Goal: Information Seeking & Learning: Learn about a topic

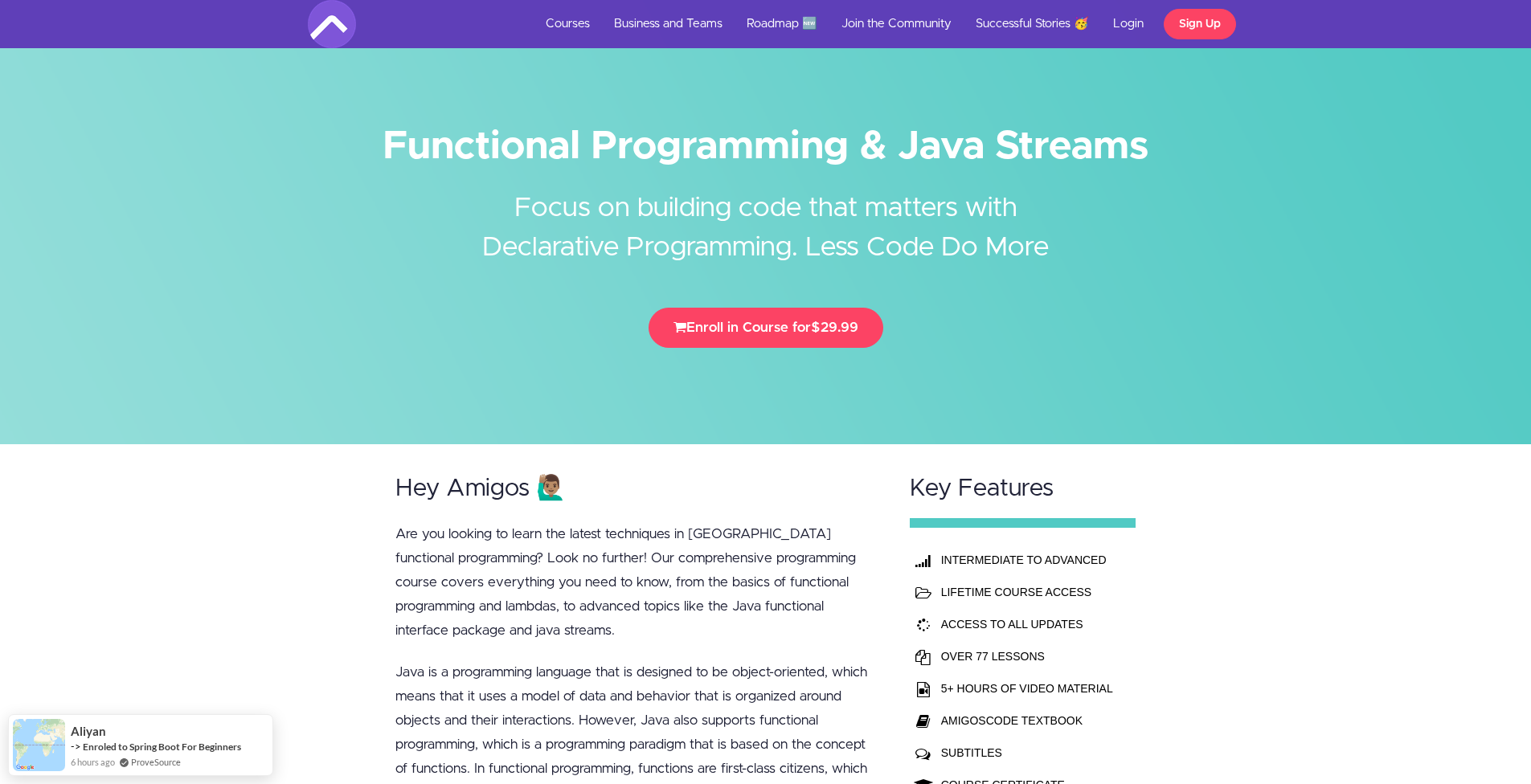
click at [585, 217] on h2 "Focus on building code that matters with Declarative Programming. Less Code Do …" at bounding box center [766, 216] width 603 height 103
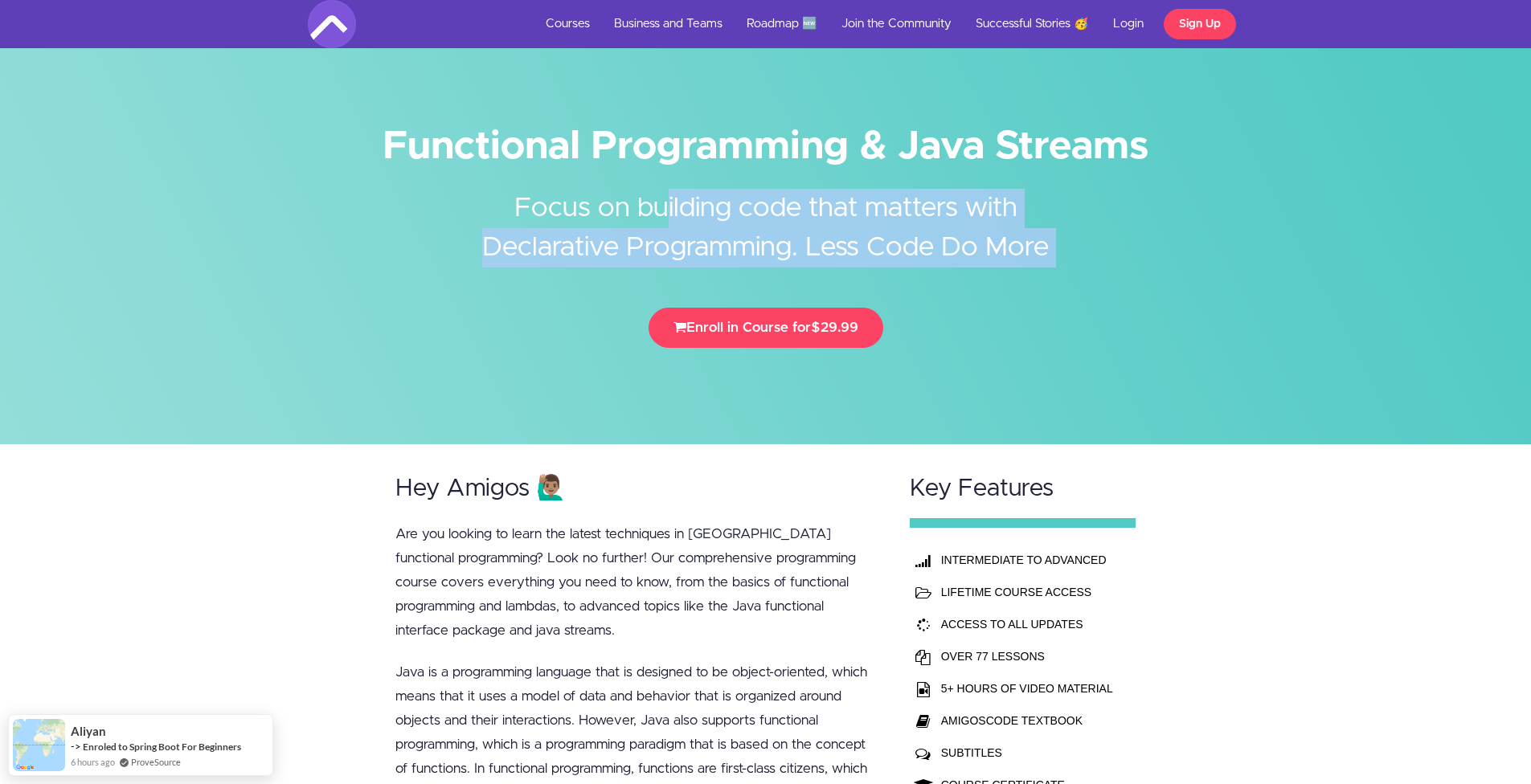
click at [585, 217] on h2 "Focus on building code that matters with Declarative Programming. Less Code Do …" at bounding box center [766, 216] width 603 height 103
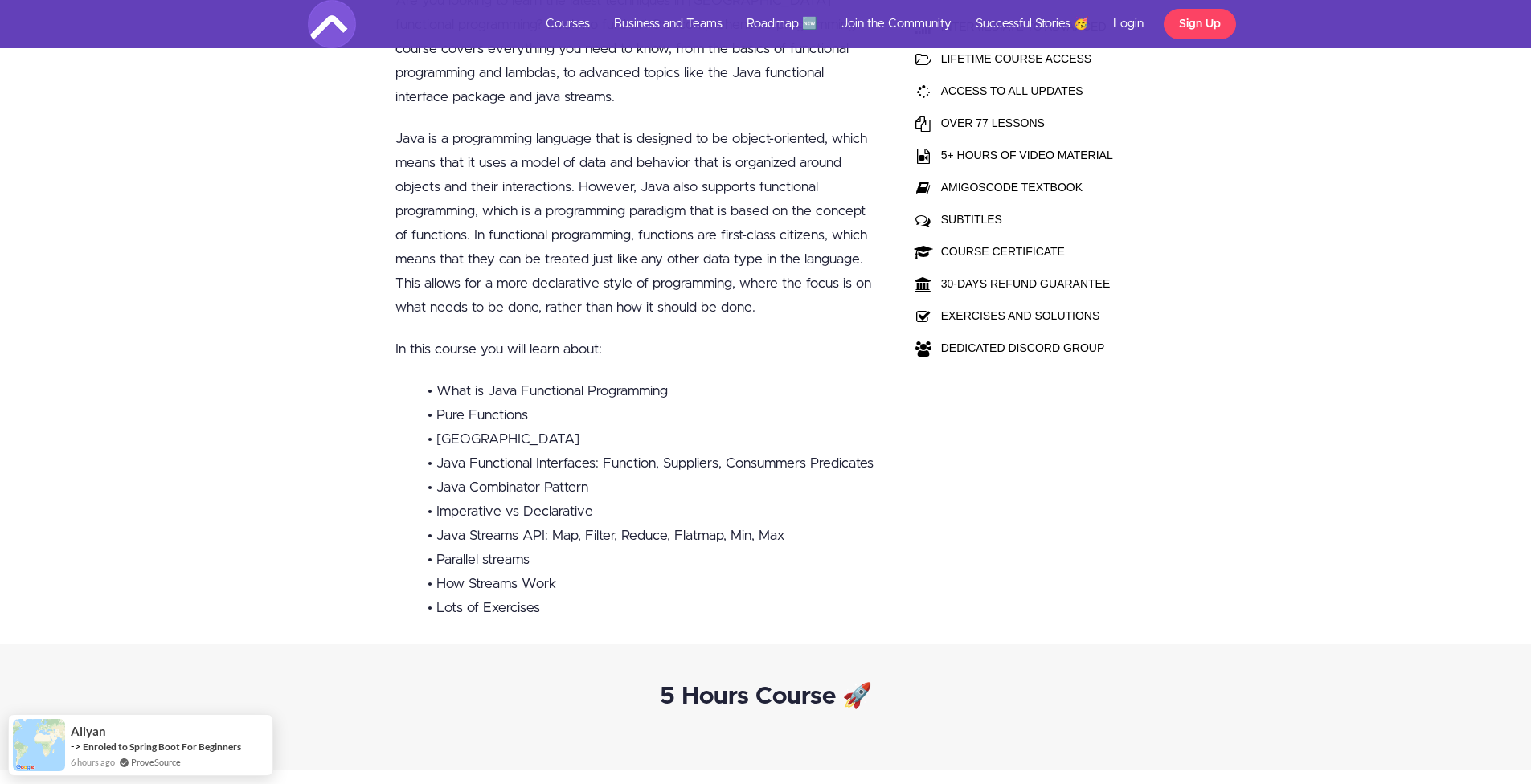
scroll to position [534, 0]
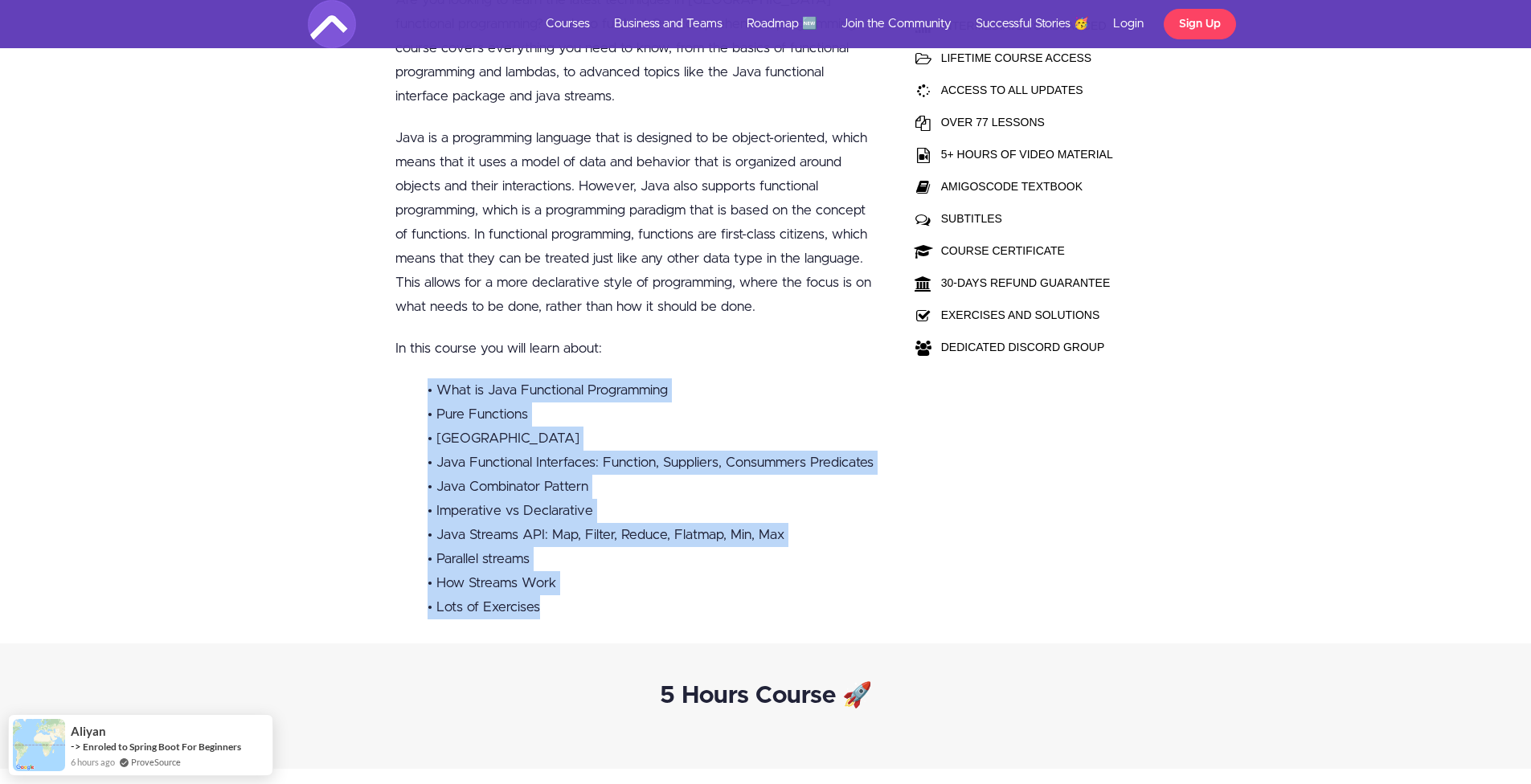
drag, startPoint x: 571, startPoint y: 583, endPoint x: 407, endPoint y: 339, distance: 294.0
click at [407, 339] on div "Hey Amigos 🙋🏽‍♂️ Are you looking to learn the latest techniques in [GEOGRAPHIC_…" at bounding box center [638, 276] width 515 height 733
click at [366, 480] on div "Hey Amigos 🙋🏽‍♂️ Are you looking to learn the latest techniques in [GEOGRAPHIC_…" at bounding box center [766, 276] width 1531 height 733
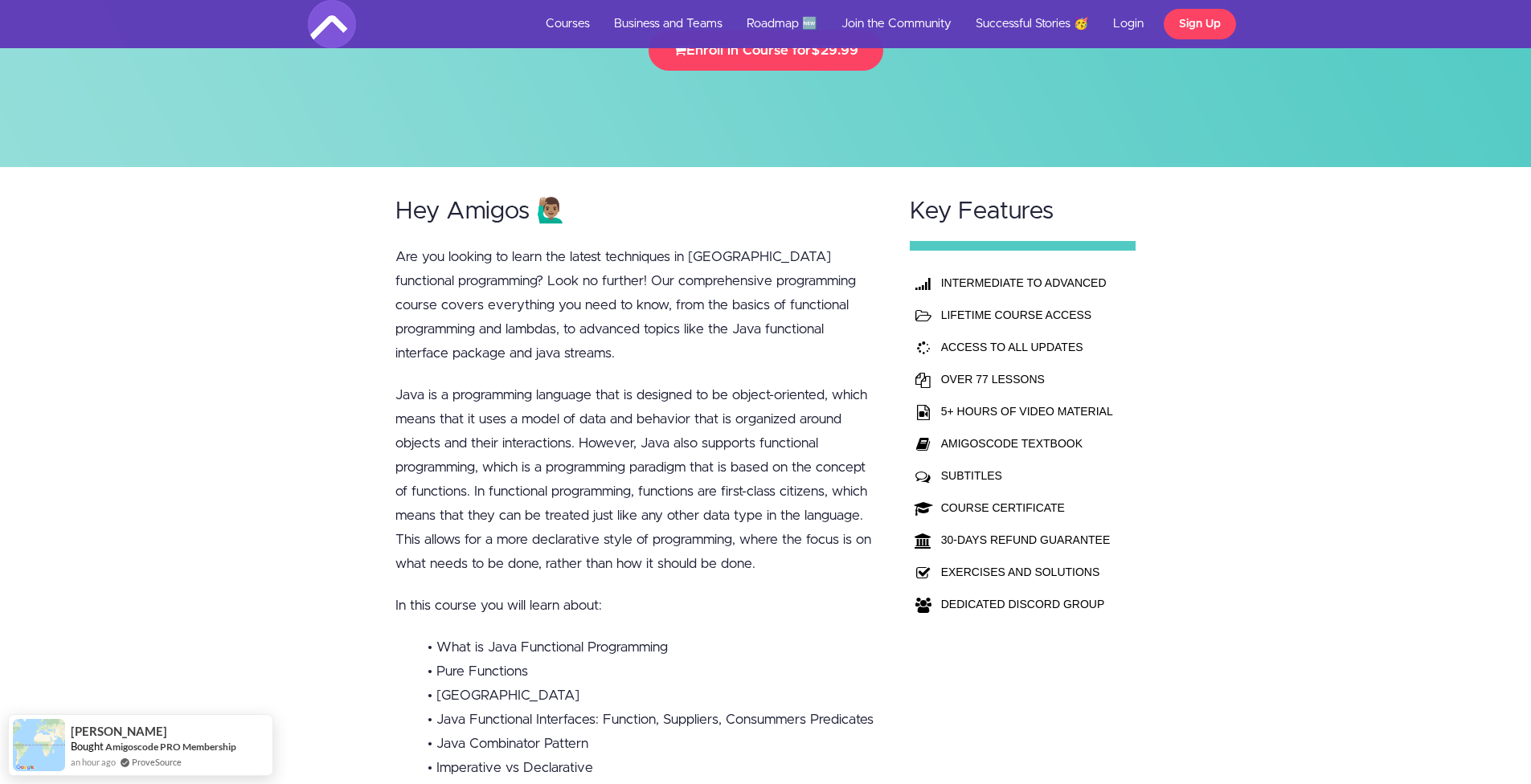
scroll to position [285, 0]
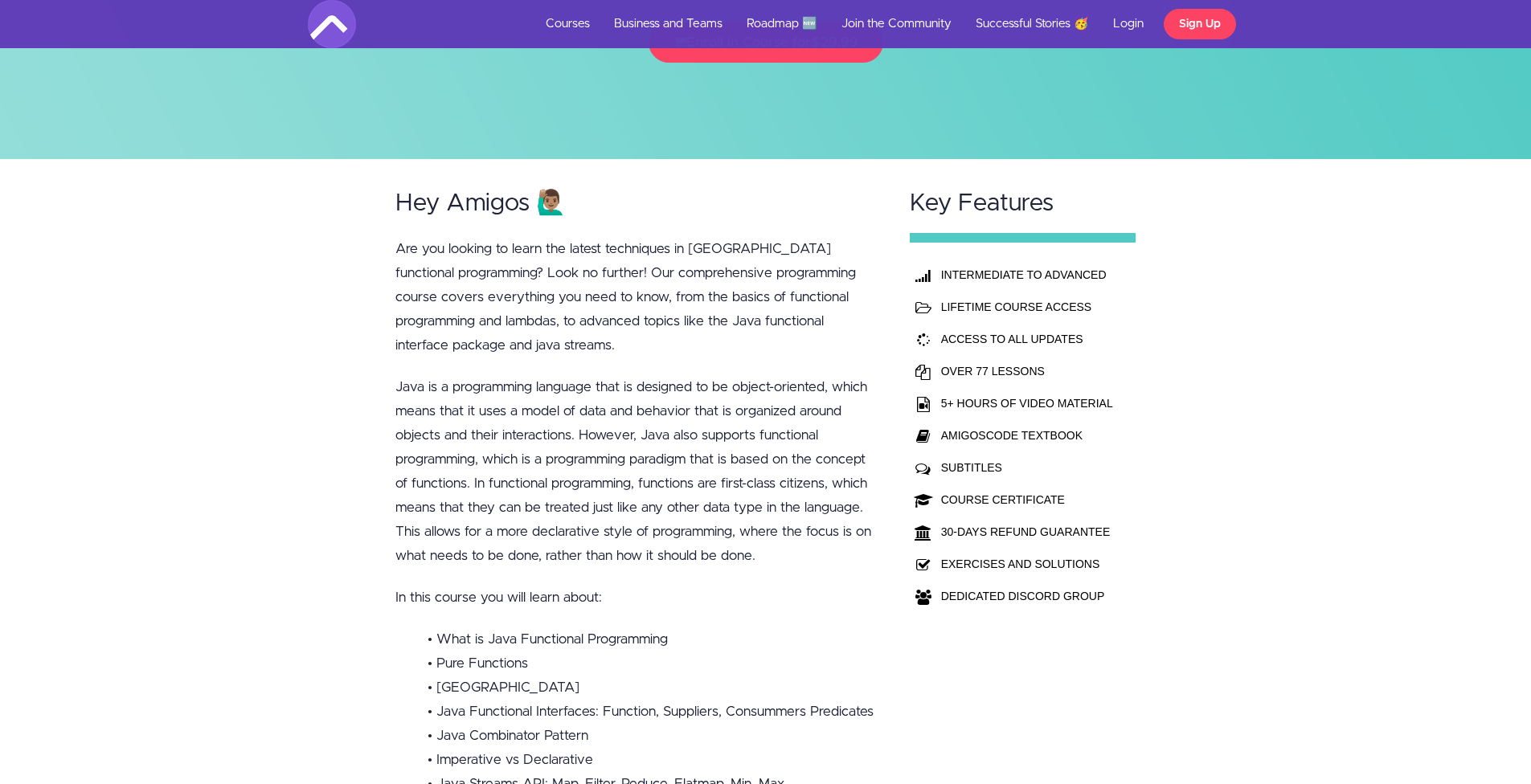
drag, startPoint x: 1170, startPoint y: 431, endPoint x: 924, endPoint y: 284, distance: 286.6
click at [924, 284] on div "Hey Amigos 🙋🏽‍♂️ Are you looking to learn the latest techniques in [GEOGRAPHIC_…" at bounding box center [766, 525] width 1531 height 733
click at [1219, 447] on div "Hey Amigos 🙋🏽‍♂️ Are you looking to learn the latest techniques in [GEOGRAPHIC_…" at bounding box center [766, 525] width 1531 height 733
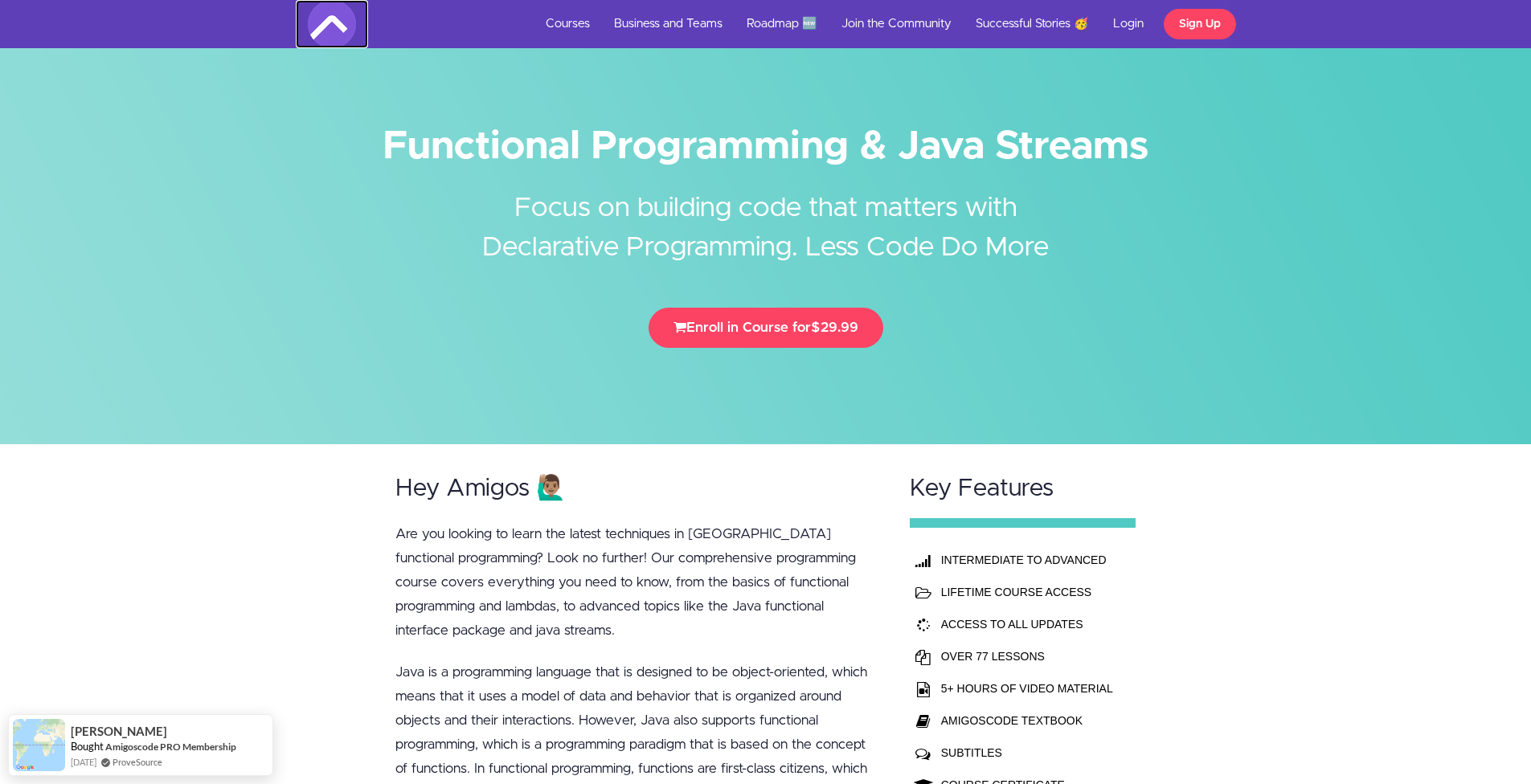
click at [334, 26] on img at bounding box center [332, 24] width 48 height 48
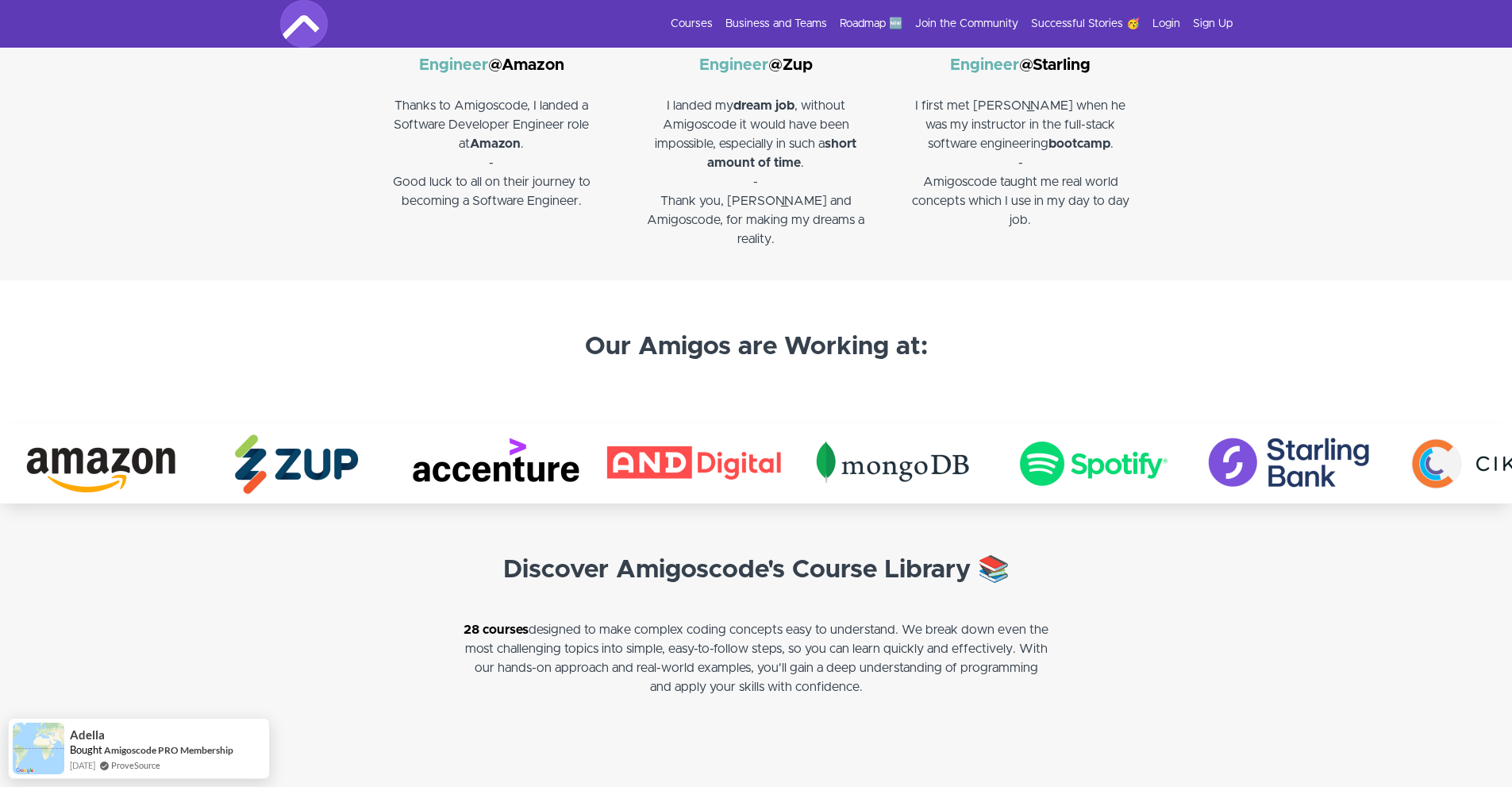
scroll to position [2662, 0]
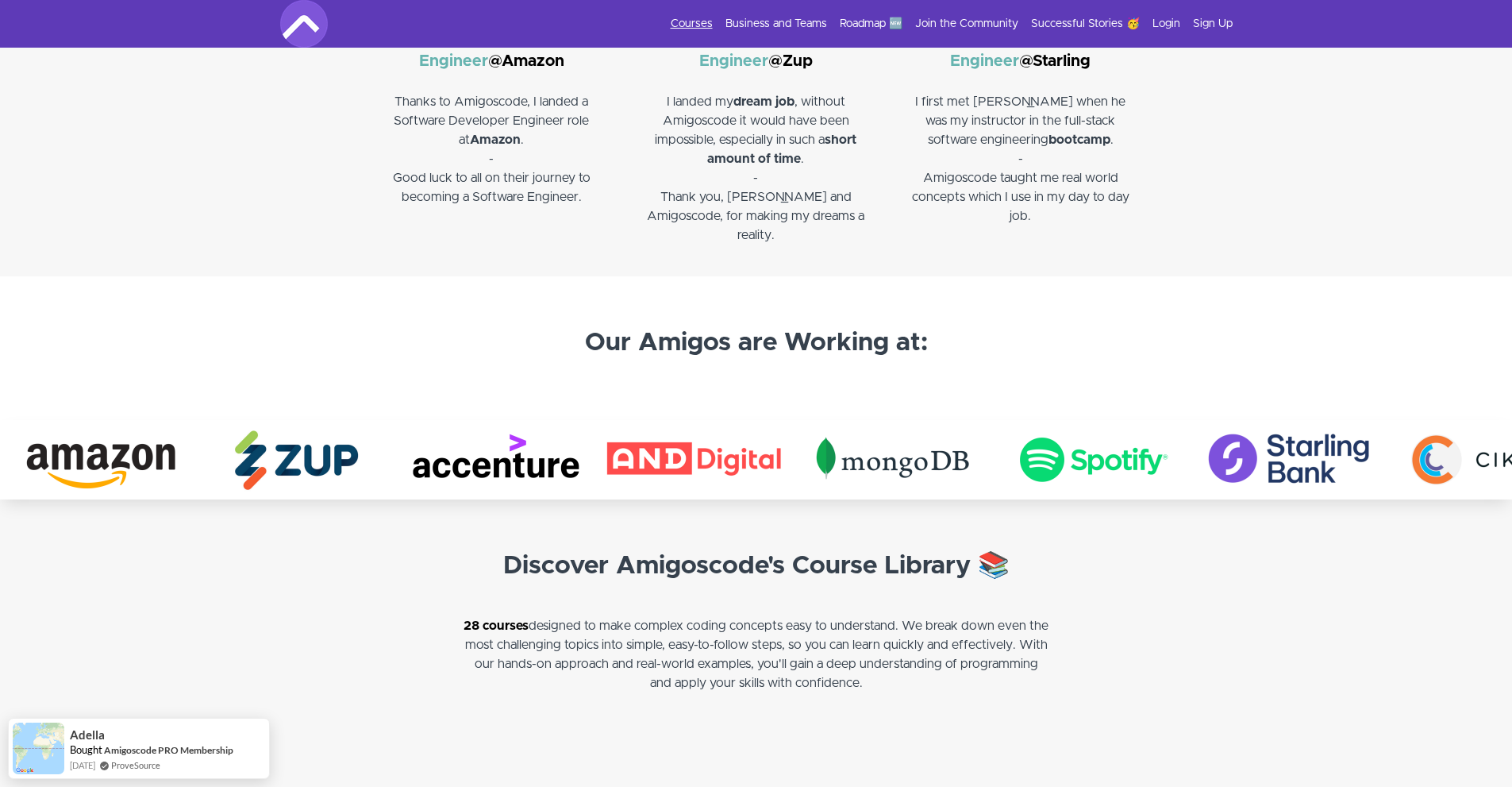
click at [691, 26] on link "Courses" at bounding box center [692, 23] width 42 height 15
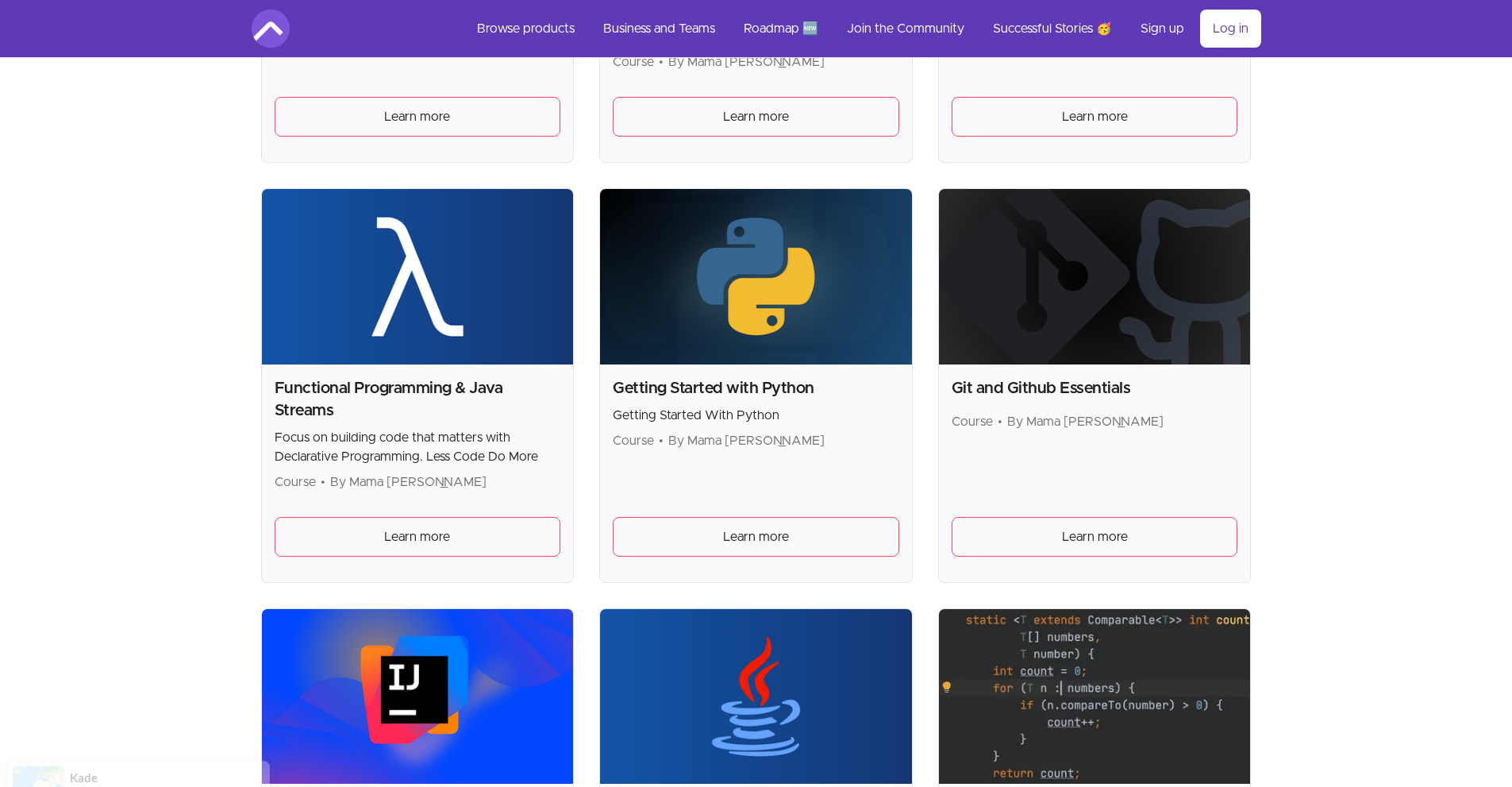
scroll to position [995, 0]
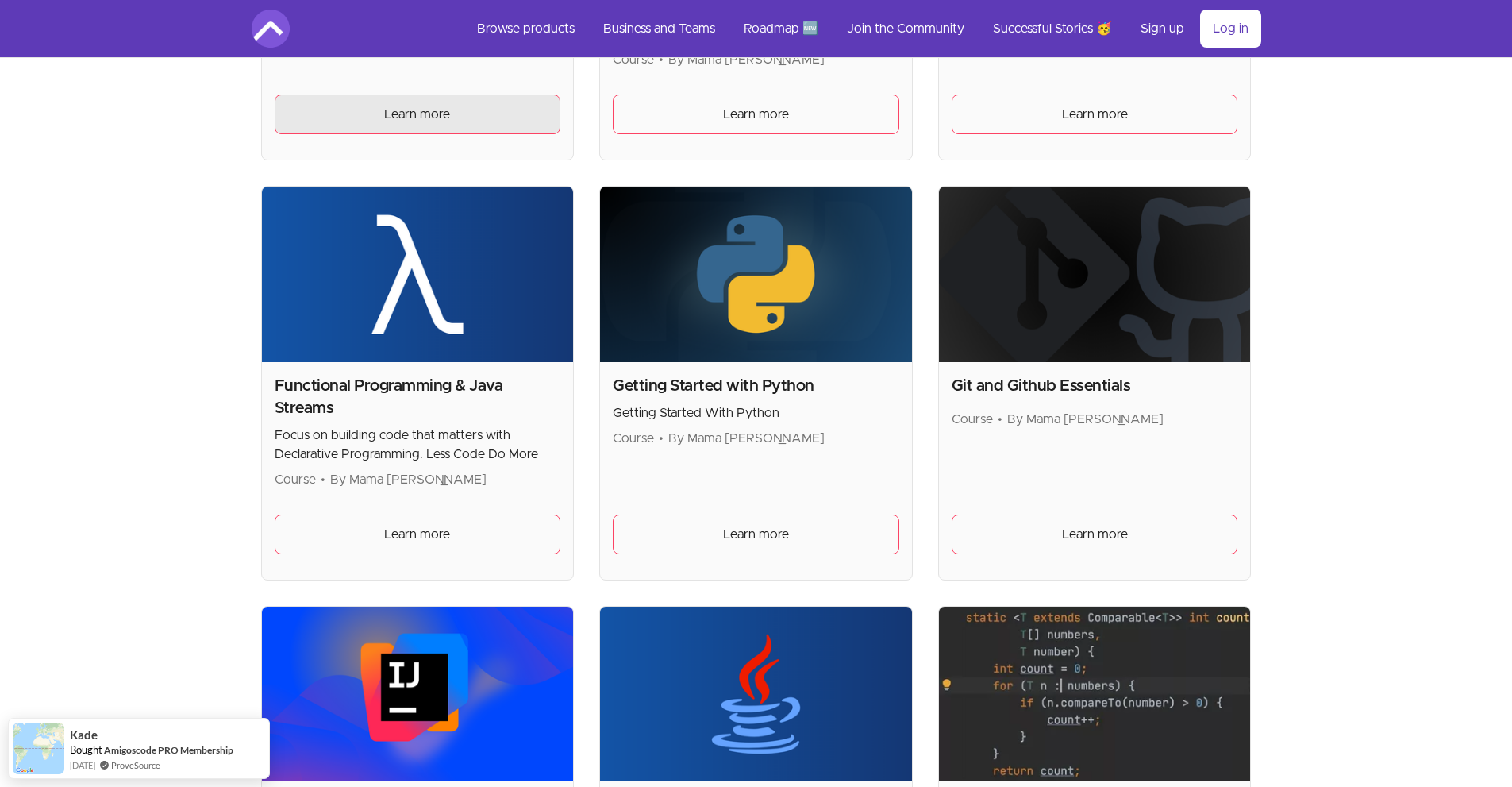
click at [427, 121] on span "Learn more" at bounding box center [417, 114] width 66 height 19
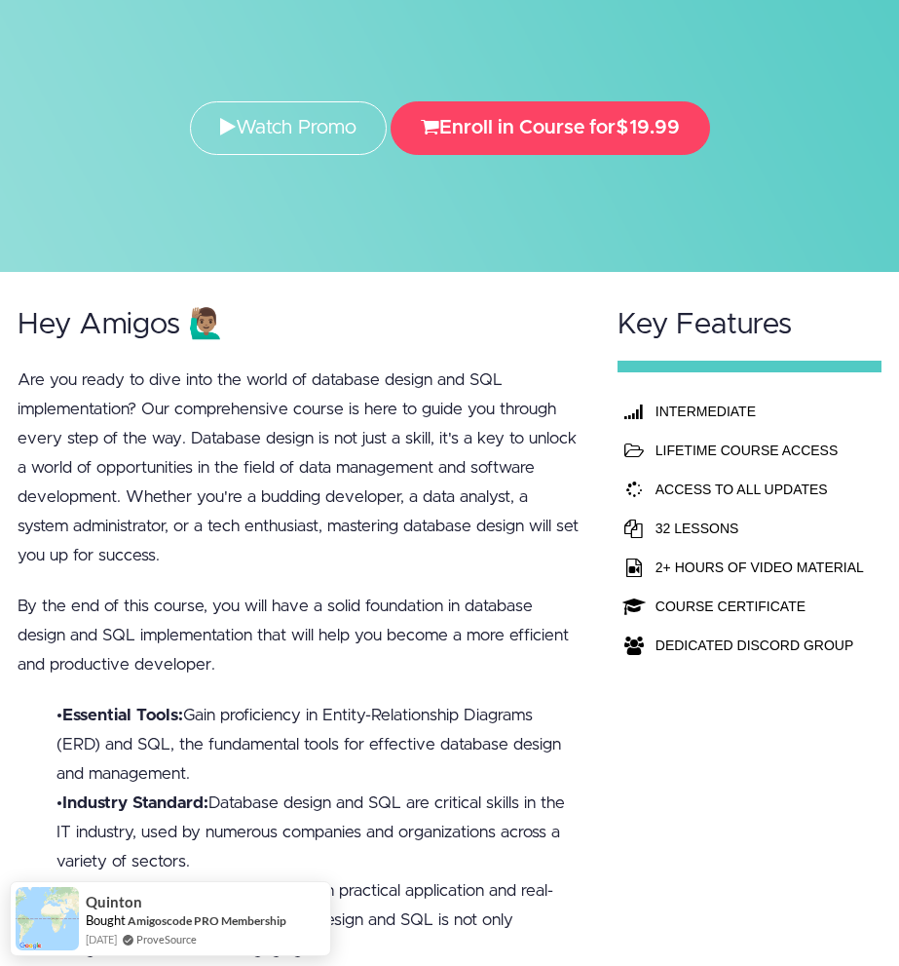
scroll to position [326, 0]
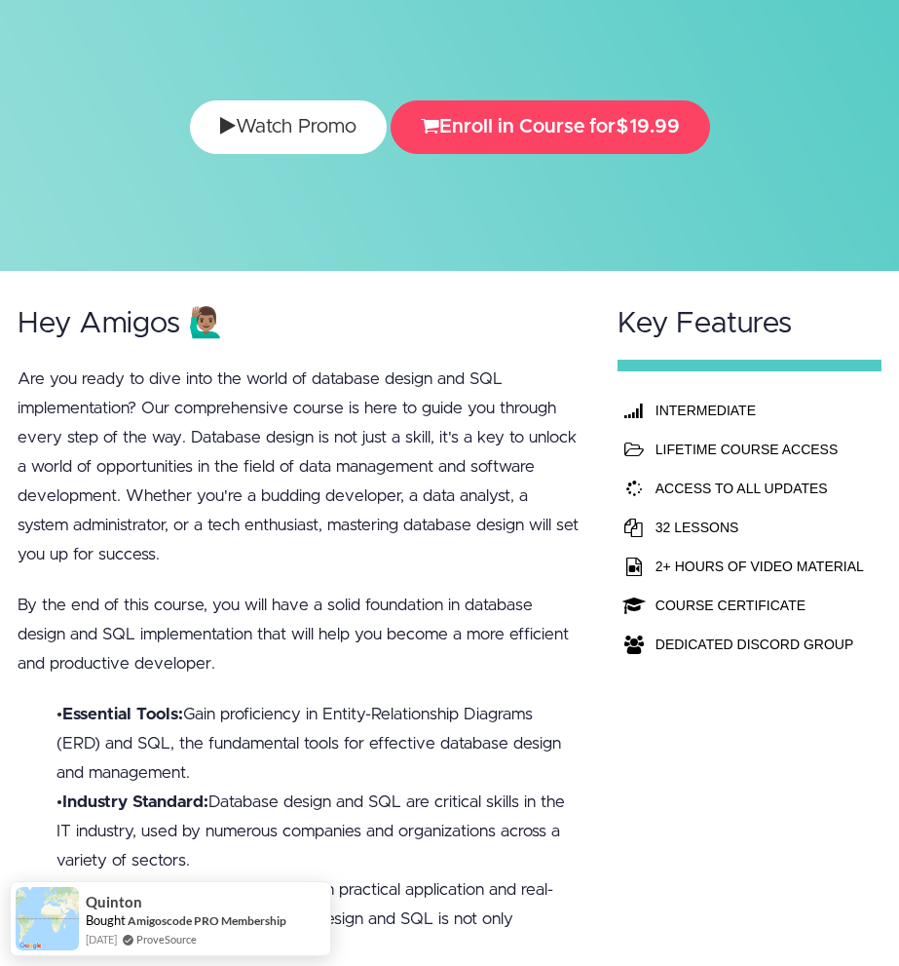
click at [282, 136] on link "Watch Promo" at bounding box center [288, 127] width 197 height 54
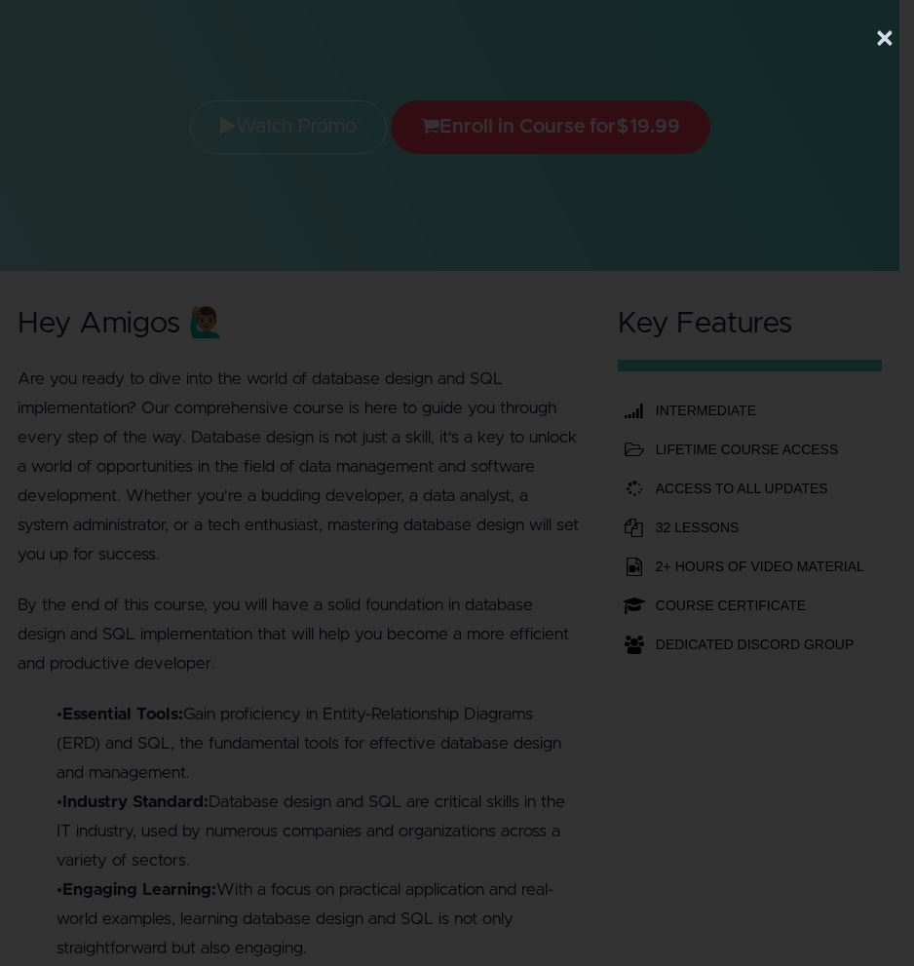
click at [880, 47] on button "×" at bounding box center [884, 38] width 19 height 39
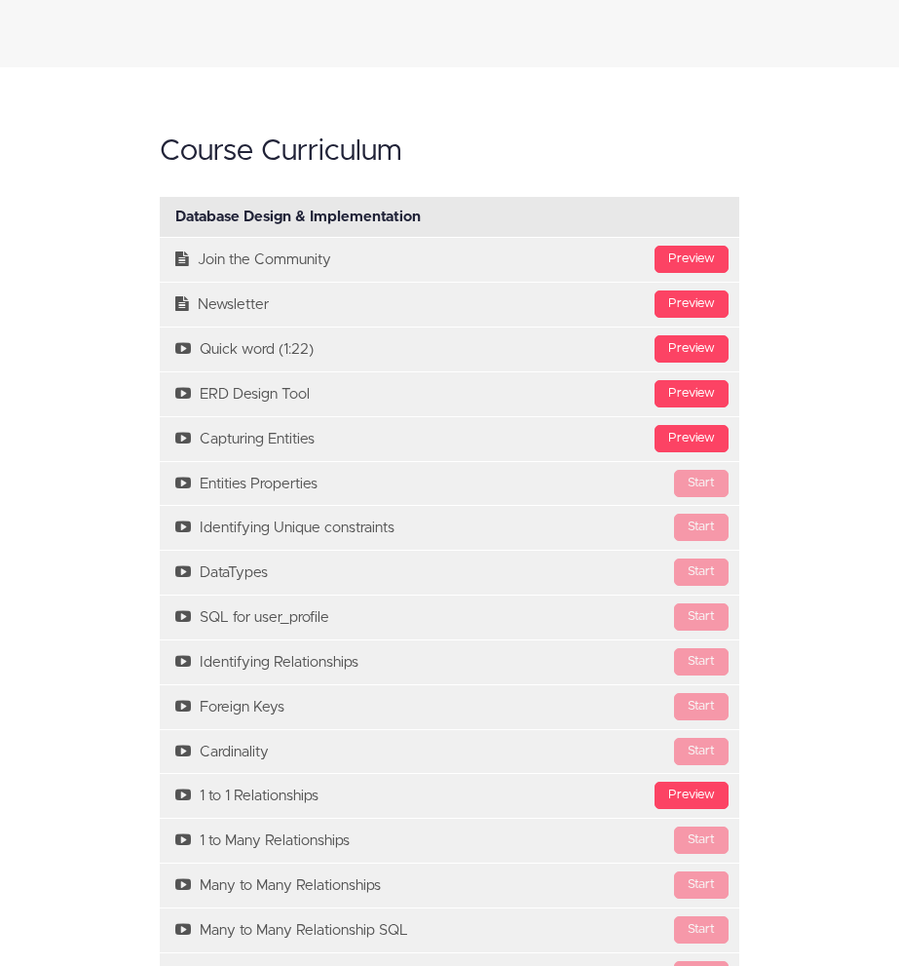
scroll to position [3996, 0]
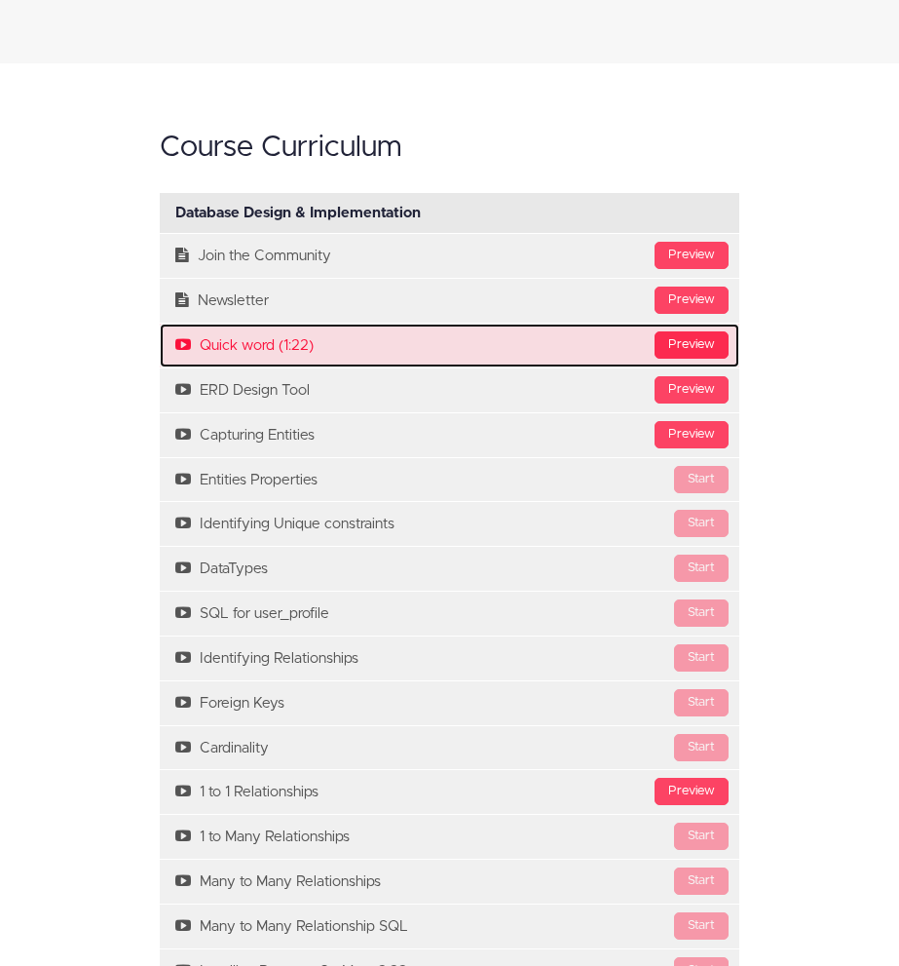
click at [689, 345] on div "Preview" at bounding box center [692, 344] width 74 height 27
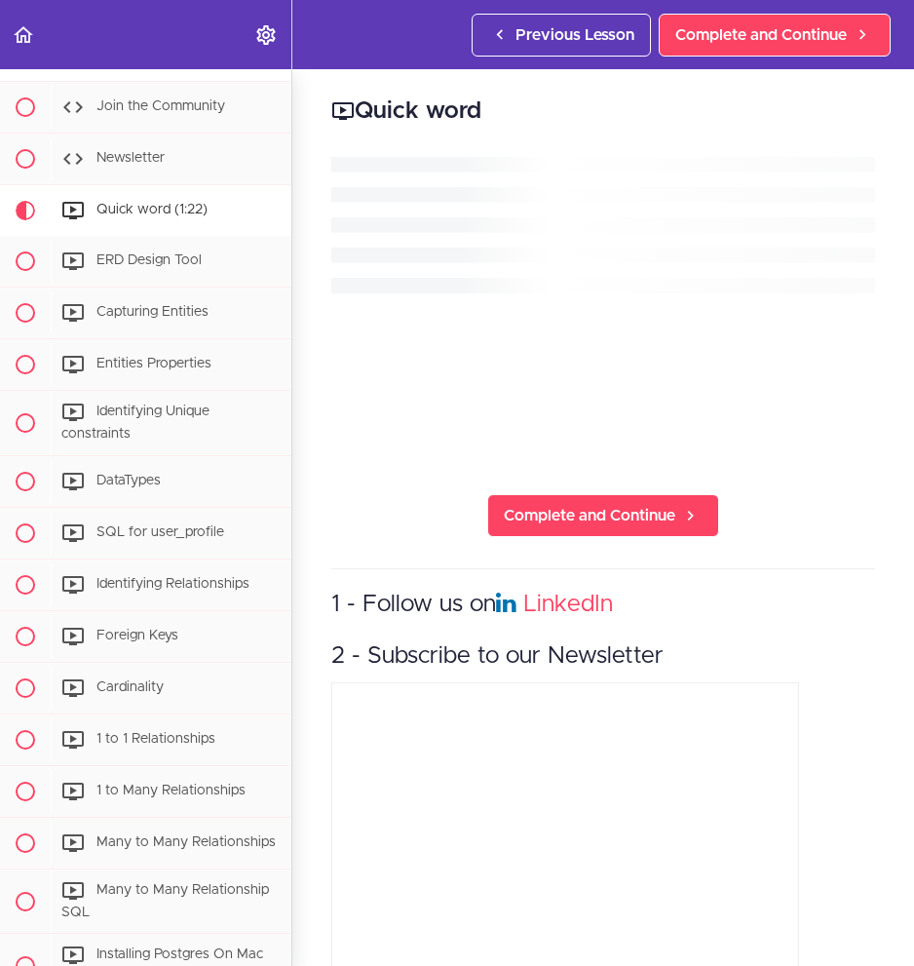
scroll to position [253, 0]
